Goal: Transaction & Acquisition: Purchase product/service

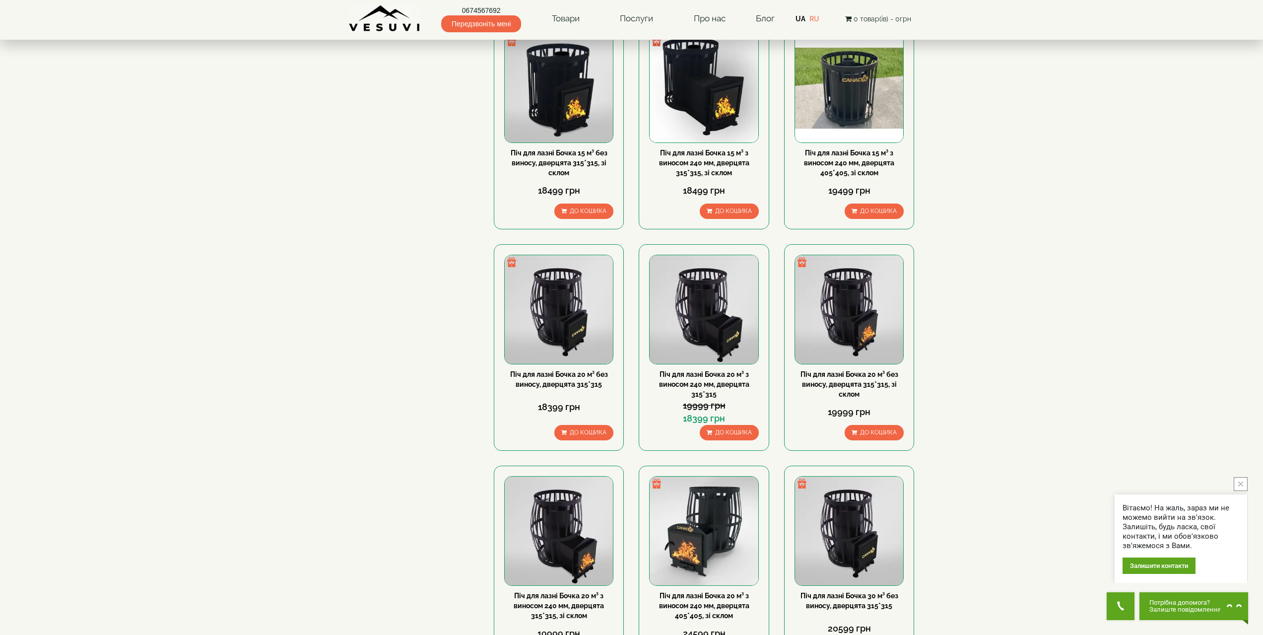
scroll to position [447, 0]
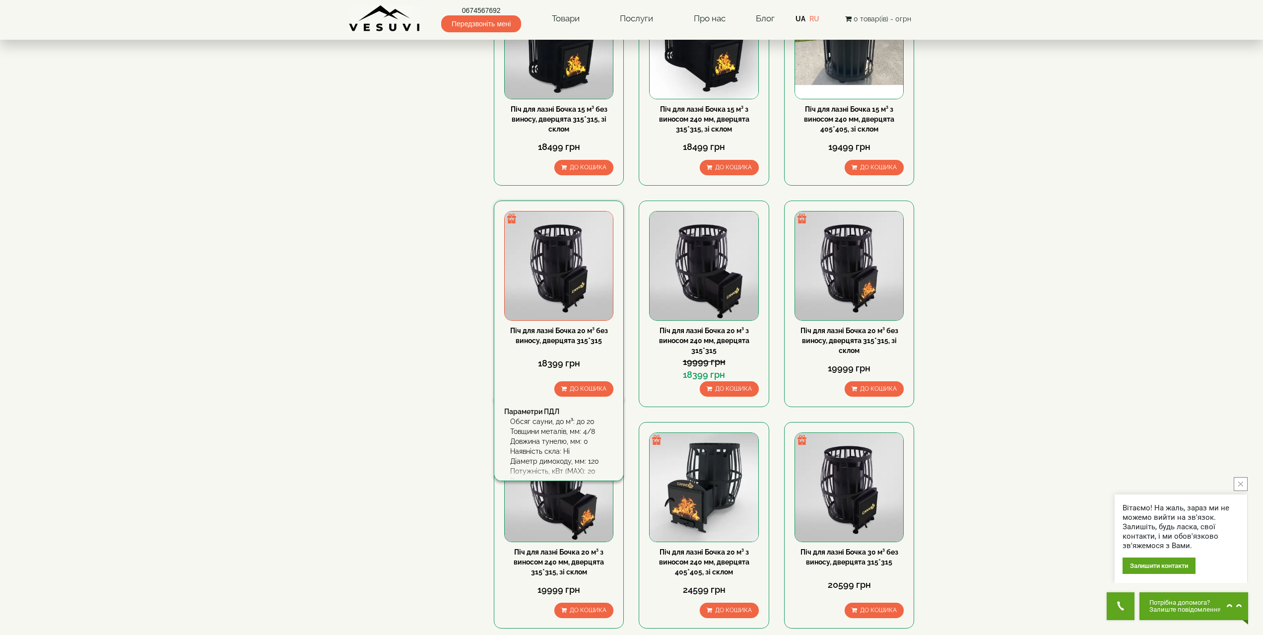
click at [553, 335] on div "Піч для лазні Бочка 20 м³ без виносу, дверцята 315*315" at bounding box center [558, 336] width 109 height 20
click at [553, 332] on link "Піч для лазні Бочка 20 м³ без виносу, дверцята 315*315" at bounding box center [559, 336] width 98 height 18
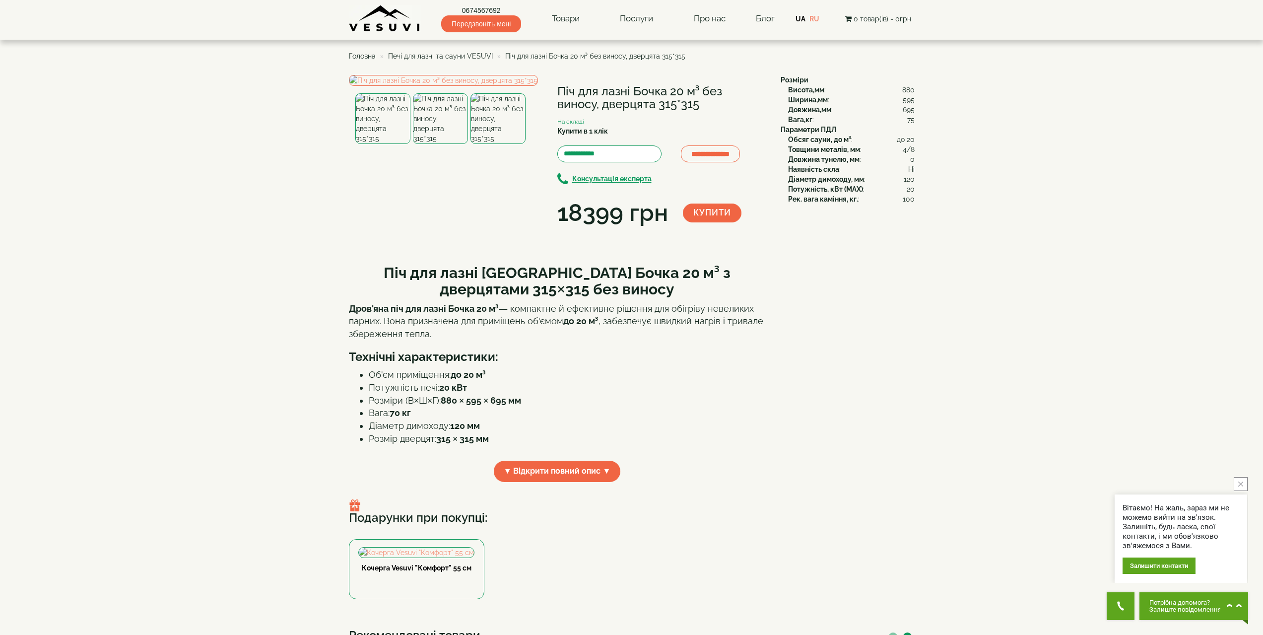
click at [438, 144] on img at bounding box center [440, 118] width 55 height 51
click at [384, 144] on img at bounding box center [382, 118] width 55 height 51
click at [505, 144] on img at bounding box center [498, 118] width 55 height 51
click at [442, 144] on img at bounding box center [440, 118] width 55 height 51
click at [500, 144] on img at bounding box center [498, 118] width 55 height 51
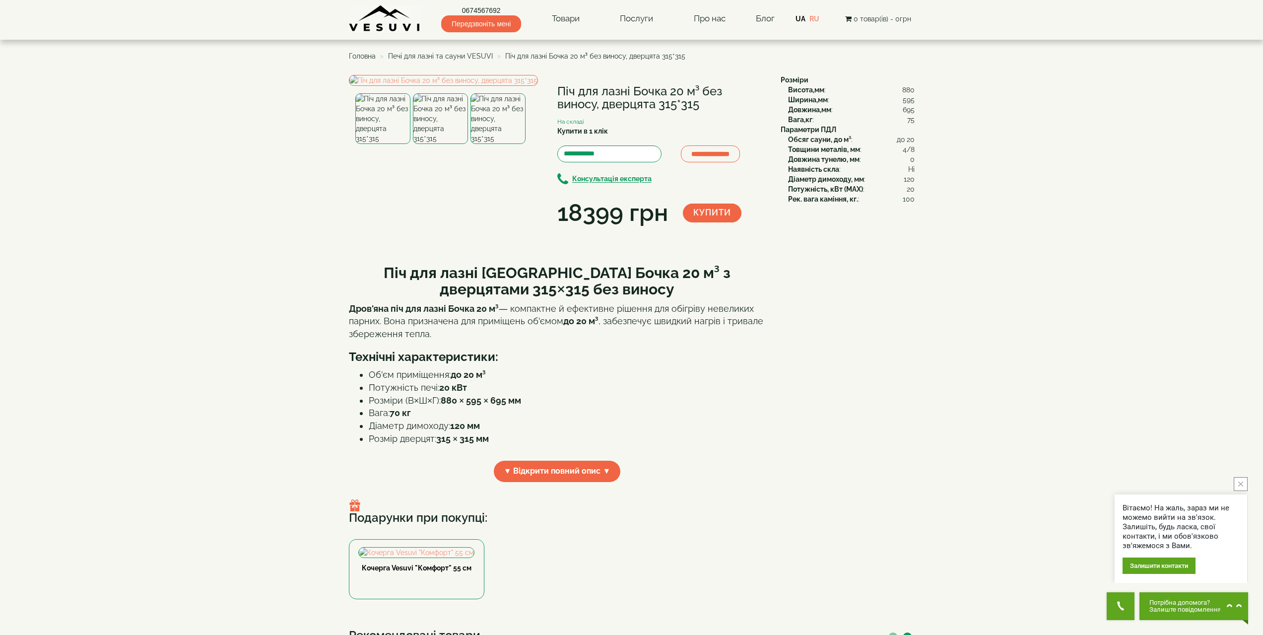
click at [439, 144] on img at bounding box center [440, 118] width 55 height 51
